Goal: Task Accomplishment & Management: Complete application form

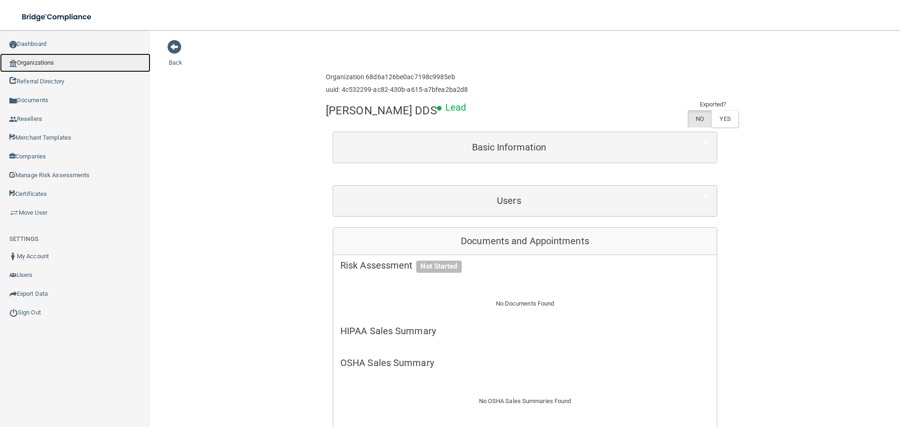
click at [60, 68] on link "Organizations" at bounding box center [75, 62] width 150 height 19
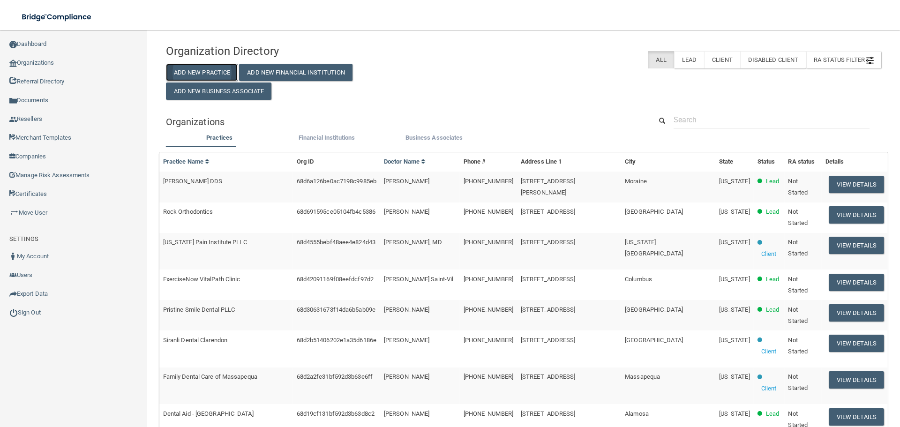
click at [209, 72] on button "Add New Practice" at bounding box center [202, 72] width 72 height 17
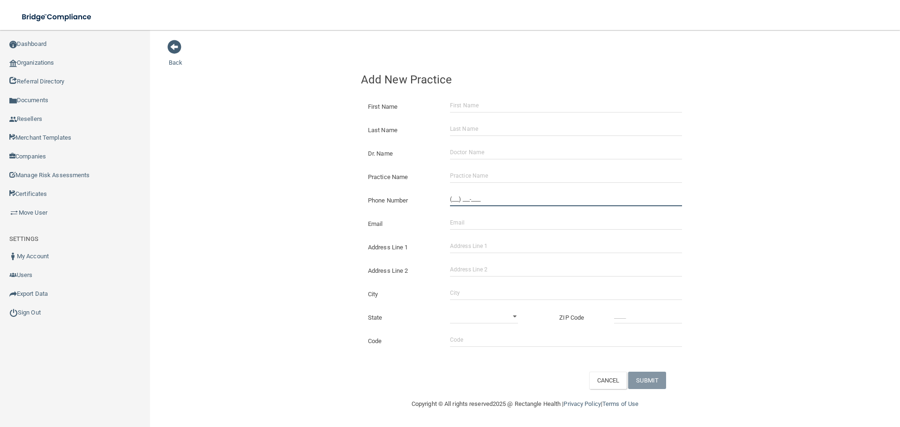
drag, startPoint x: 492, startPoint y: 193, endPoint x: 483, endPoint y: 193, distance: 9.4
click at [492, 193] on input "(___) ___-____" at bounding box center [566, 199] width 232 height 14
paste input "626) 967-6256"
type input "[PHONE_NUMBER]"
click at [485, 249] on input "Address Line 1" at bounding box center [566, 246] width 232 height 14
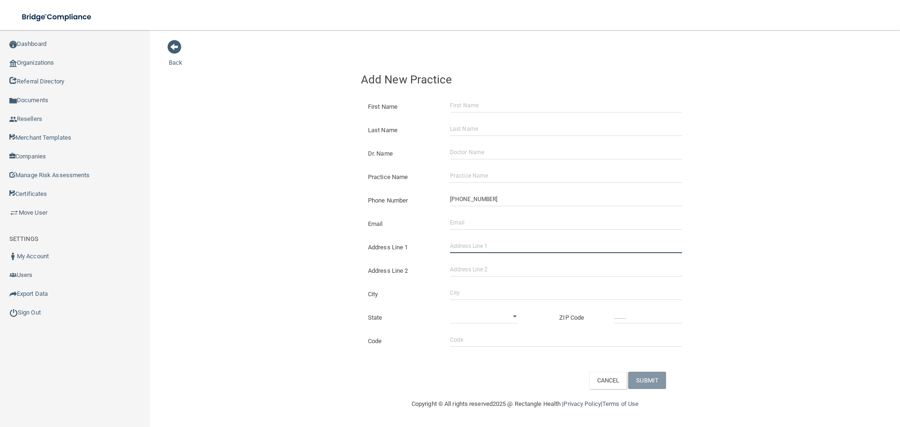
paste input "[STREET_ADDRESS]"
type input "[STREET_ADDRESS]"
click at [458, 290] on input "City" at bounding box center [566, 293] width 232 height 14
type input "Covina"
click at [471, 310] on select "[US_STATE] [US_STATE] [US_STATE] [US_STATE] [US_STATE] [US_STATE] [US_STATE] [U…" at bounding box center [484, 316] width 68 height 14
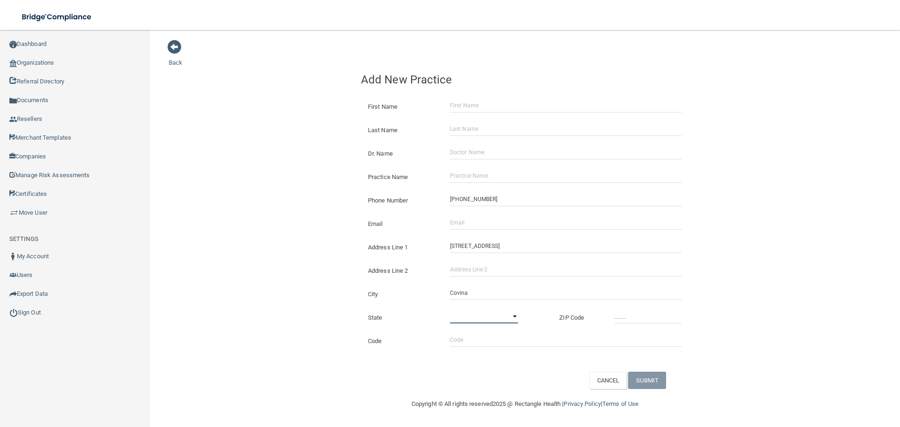
select select "4"
click at [450, 309] on select "[US_STATE] [US_STATE] [US_STATE] [US_STATE] [US_STATE] [US_STATE] [US_STATE] [U…" at bounding box center [484, 316] width 68 height 14
click at [637, 309] on input "_____" at bounding box center [648, 316] width 68 height 14
type input "91723"
click at [344, 275] on div "Back Add New Practice First Name Last Name Dr. Name Practice Name Phone Number …" at bounding box center [525, 213] width 712 height 349
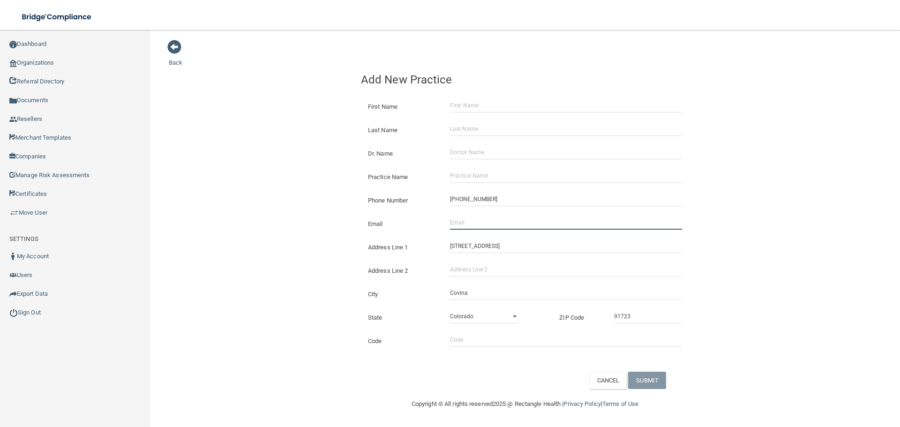
click at [474, 224] on input "Email" at bounding box center [566, 223] width 232 height 14
paste input "[EMAIL_ADDRESS][DOMAIN_NAME]"
type input "[EMAIL_ADDRESS][DOMAIN_NAME]"
click at [285, 197] on div "Back Add New Practice First Name Last Name Dr. Name Practice Name Phone Number …" at bounding box center [525, 213] width 712 height 349
click at [464, 180] on input "Practice Name" at bounding box center [566, 176] width 232 height 14
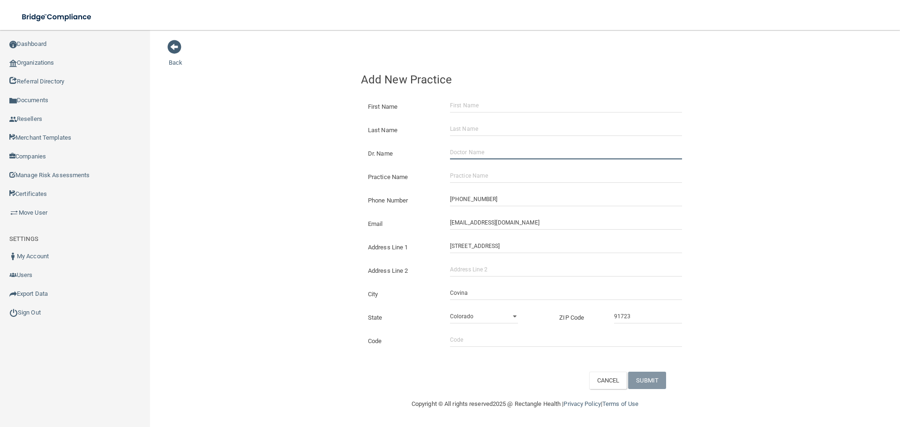
click at [474, 156] on input "Dr. Name" at bounding box center [566, 152] width 232 height 14
paste input "[PERSON_NAME]"
type input "[PERSON_NAME]"
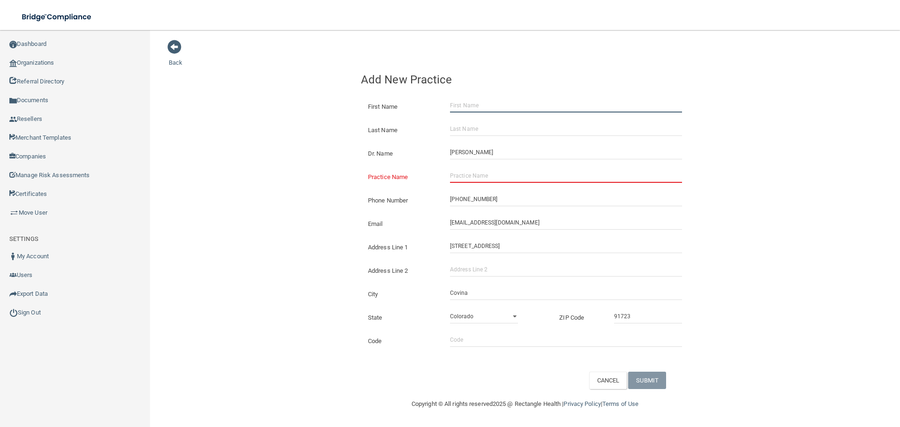
click at [466, 105] on input "First Name" at bounding box center [566, 105] width 232 height 14
paste input "[PERSON_NAME]"
click at [477, 104] on input "[PERSON_NAME]" at bounding box center [566, 105] width 232 height 14
click at [477, 104] on input "Zenna" at bounding box center [566, 105] width 232 height 14
type input "Zenna"
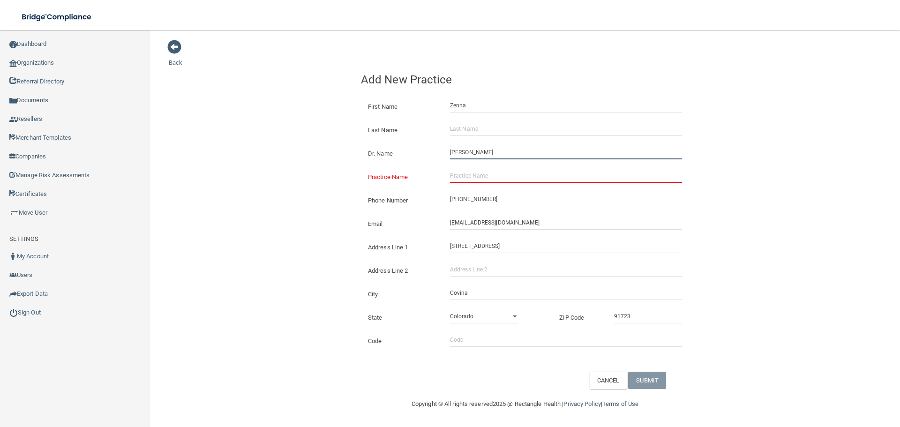
click at [478, 145] on input "[PERSON_NAME]" at bounding box center [566, 152] width 232 height 14
click at [478, 131] on input "Last Name" at bounding box center [566, 129] width 232 height 14
paste input "[PERSON_NAME]"
type input "[PERSON_NAME]"
drag, startPoint x: 520, startPoint y: 176, endPoint x: 420, endPoint y: 199, distance: 102.4
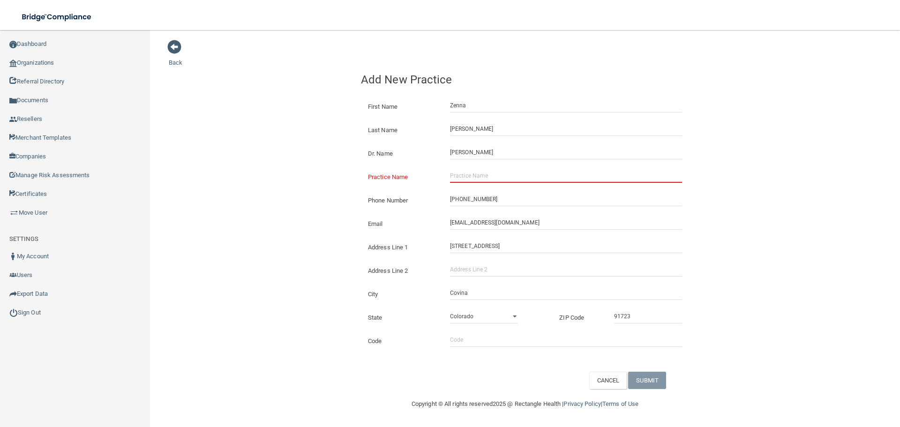
click at [520, 176] on input "Practice Name" at bounding box center [566, 176] width 232 height 14
paste input "Sheer Pleasure Image Boutique"
type input "Sheer Pleasure Image Boutique"
drag, startPoint x: 286, startPoint y: 204, endPoint x: 384, endPoint y: 228, distance: 100.8
click at [286, 204] on div "Back Add New Practice First Name [PERSON_NAME] Last Name [PERSON_NAME] Dr. Name…" at bounding box center [525, 213] width 712 height 349
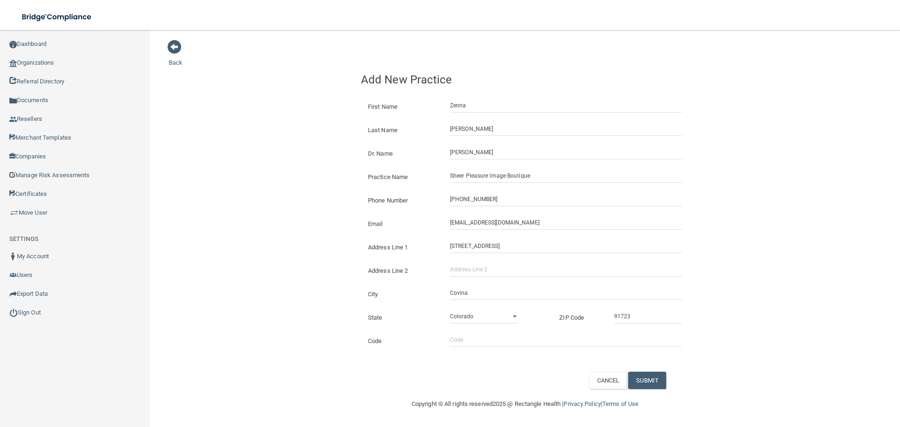
click at [646, 392] on div "Copyright © All rights reserved 2025 @ Rectangle Health | Privacy Policy | Term…" at bounding box center [525, 404] width 342 height 30
click at [647, 379] on button "SUBMIT" at bounding box center [647, 380] width 38 height 17
